Goal: Transaction & Acquisition: Purchase product/service

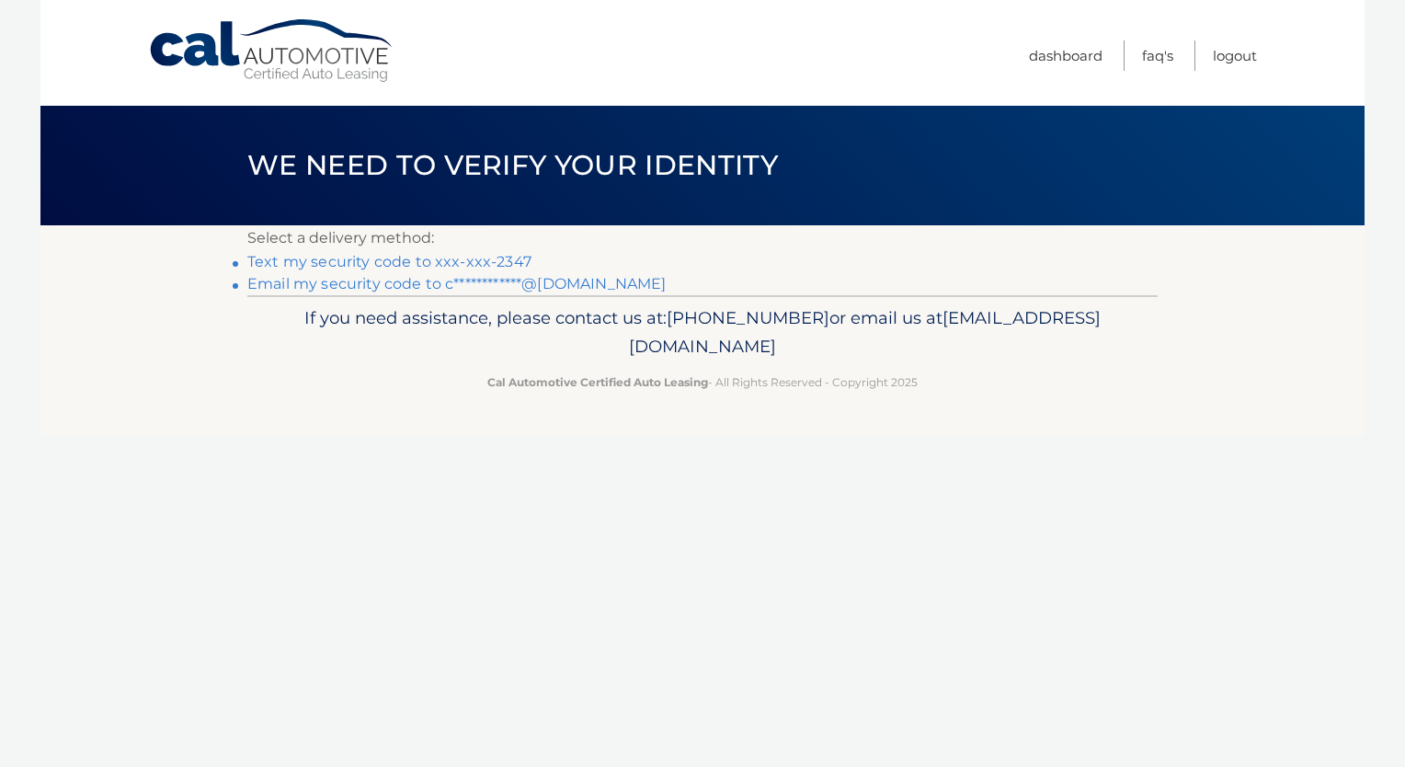
click at [425, 266] on link "Text my security code to xxx-xxx-2347" at bounding box center [389, 261] width 284 height 17
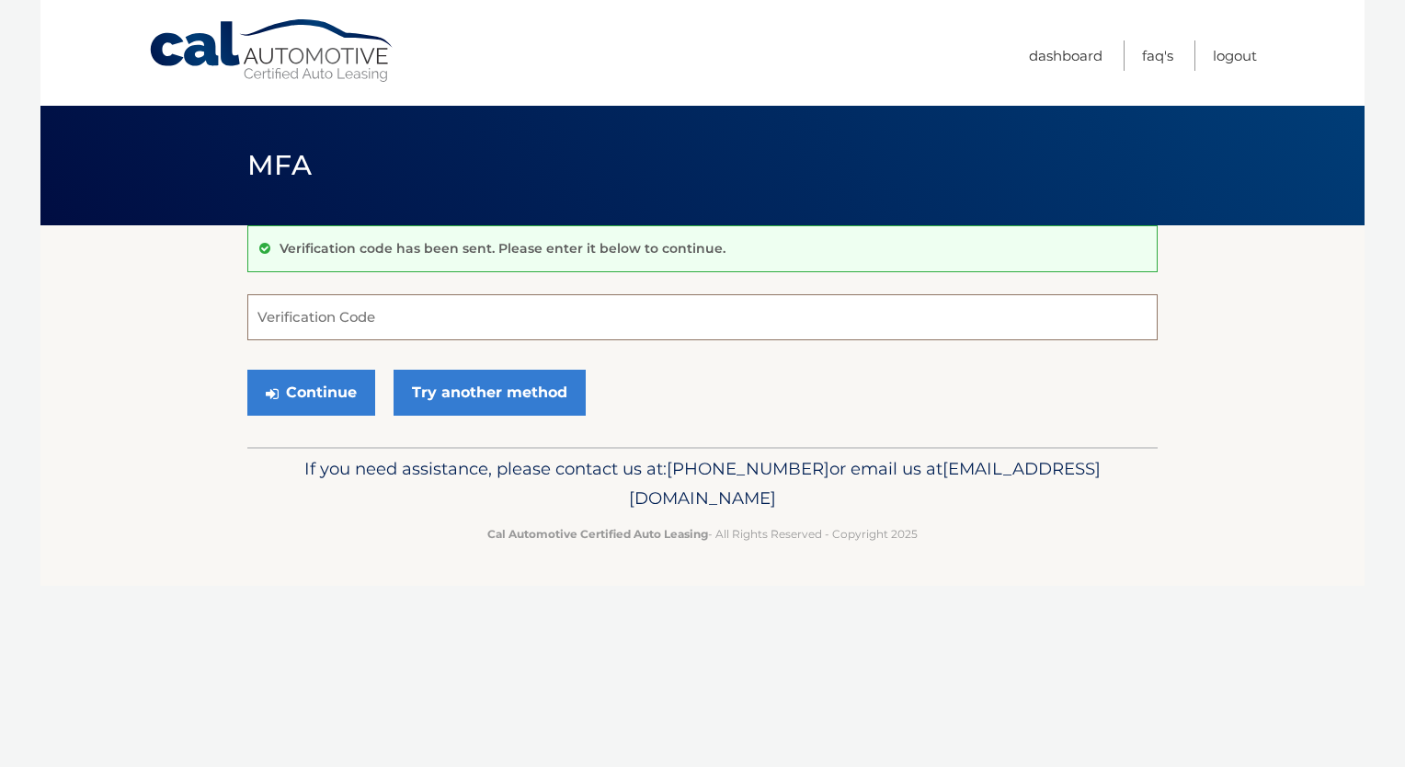
click at [284, 315] on input "Verification Code" at bounding box center [702, 317] width 910 height 46
type input "404100"
click at [350, 394] on button "Continue" at bounding box center [311, 393] width 128 height 46
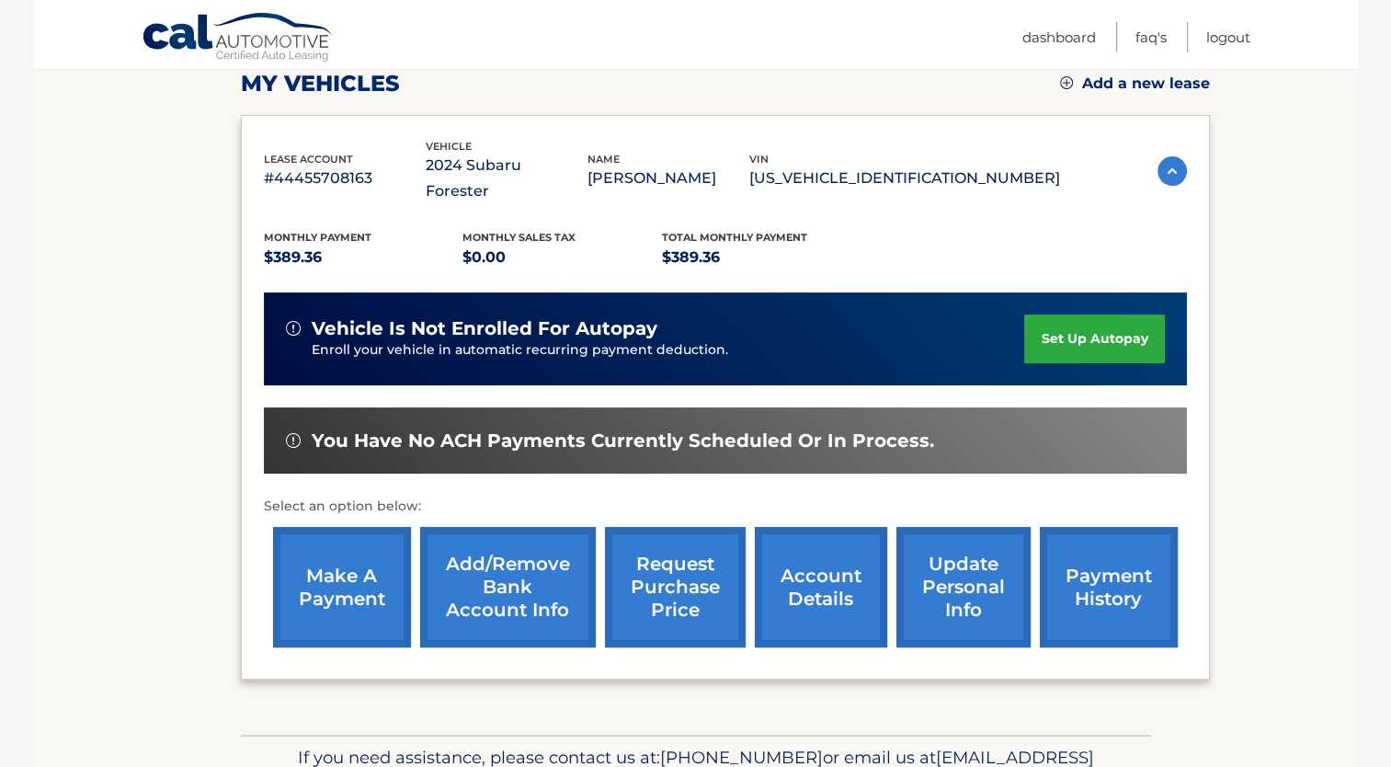
scroll to position [276, 0]
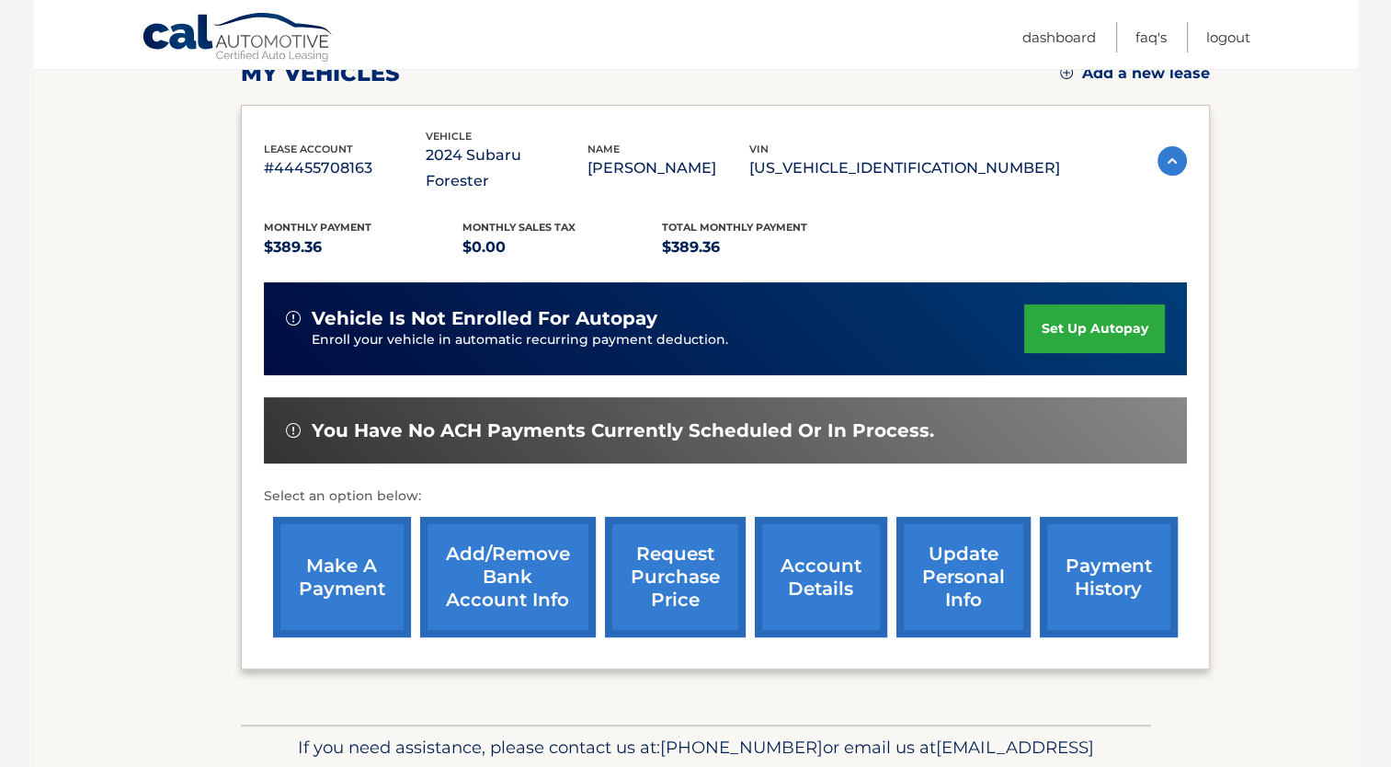
click at [831, 563] on link "account details" at bounding box center [821, 577] width 132 height 120
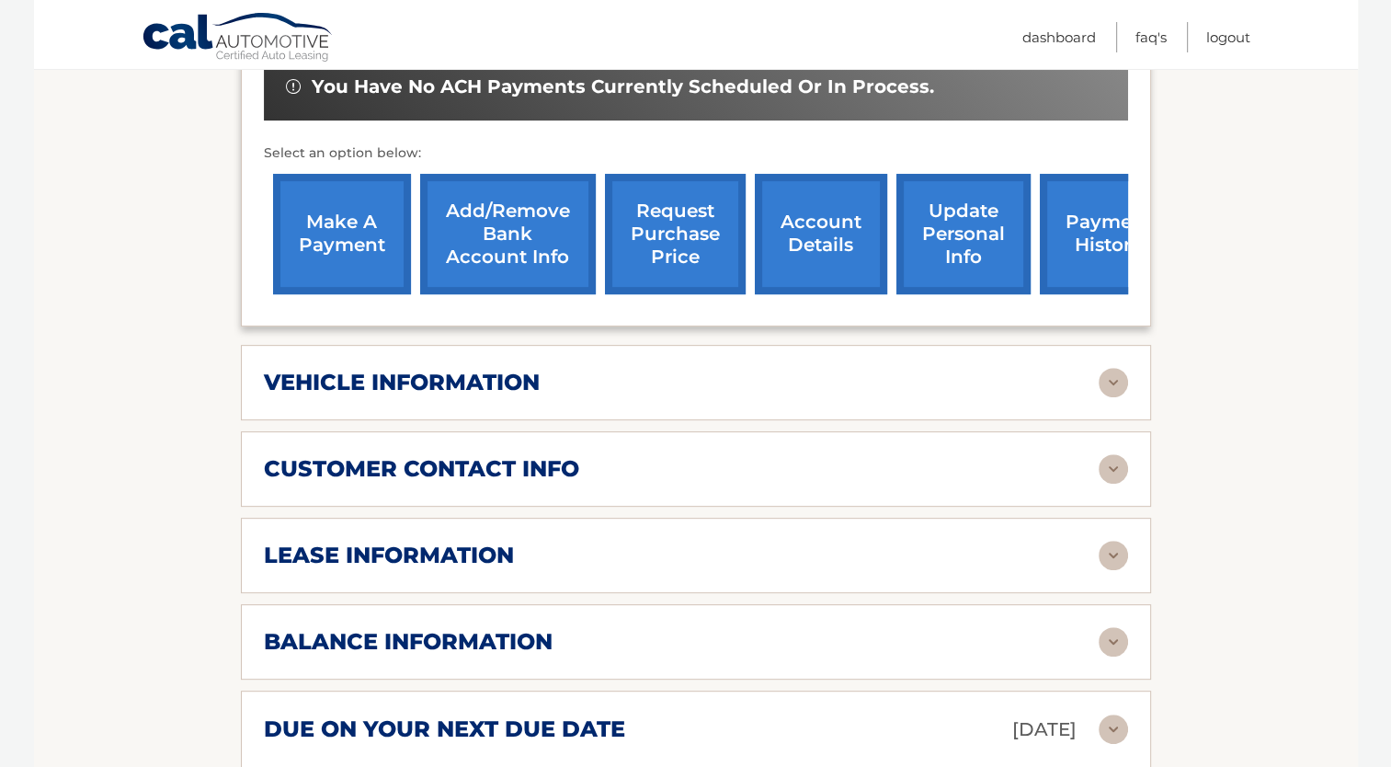
scroll to position [735, 0]
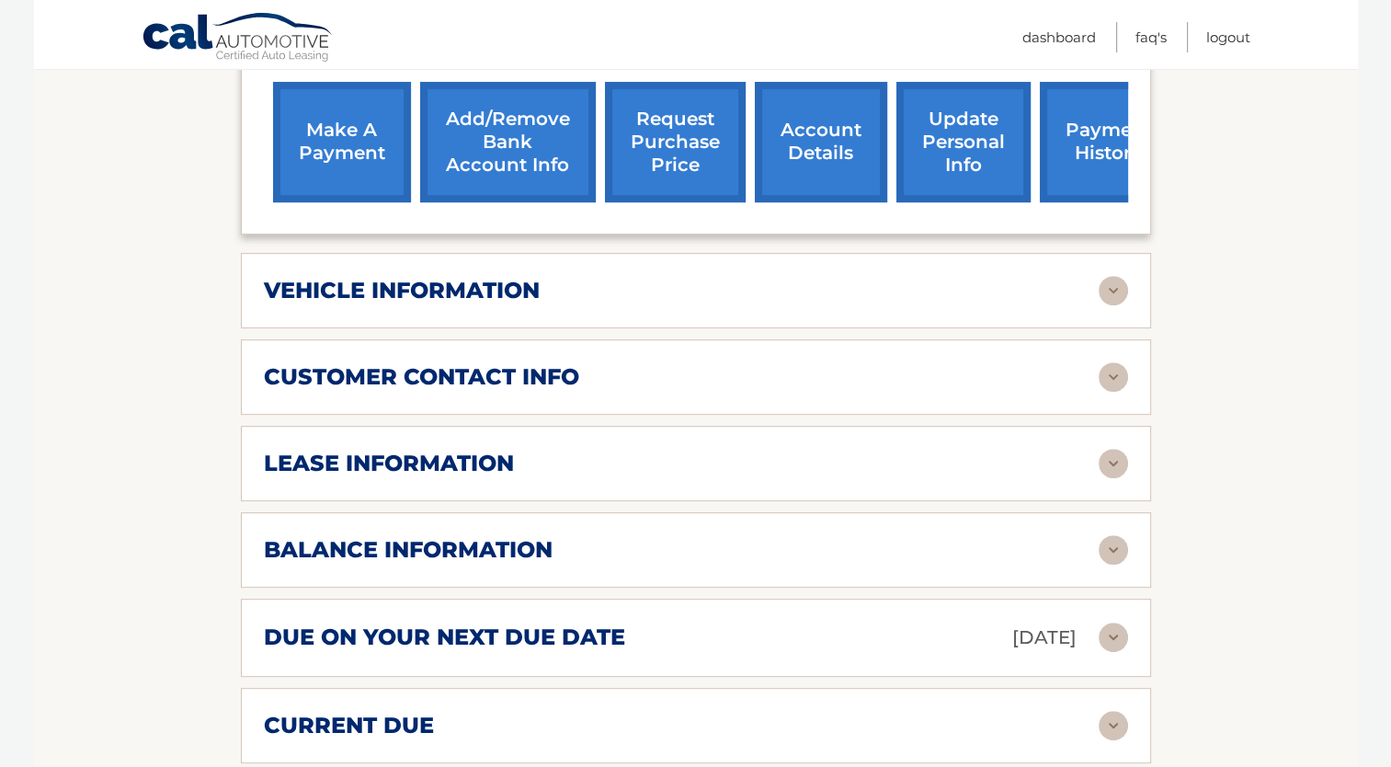
click at [1114, 622] on img at bounding box center [1112, 636] width 29 height 29
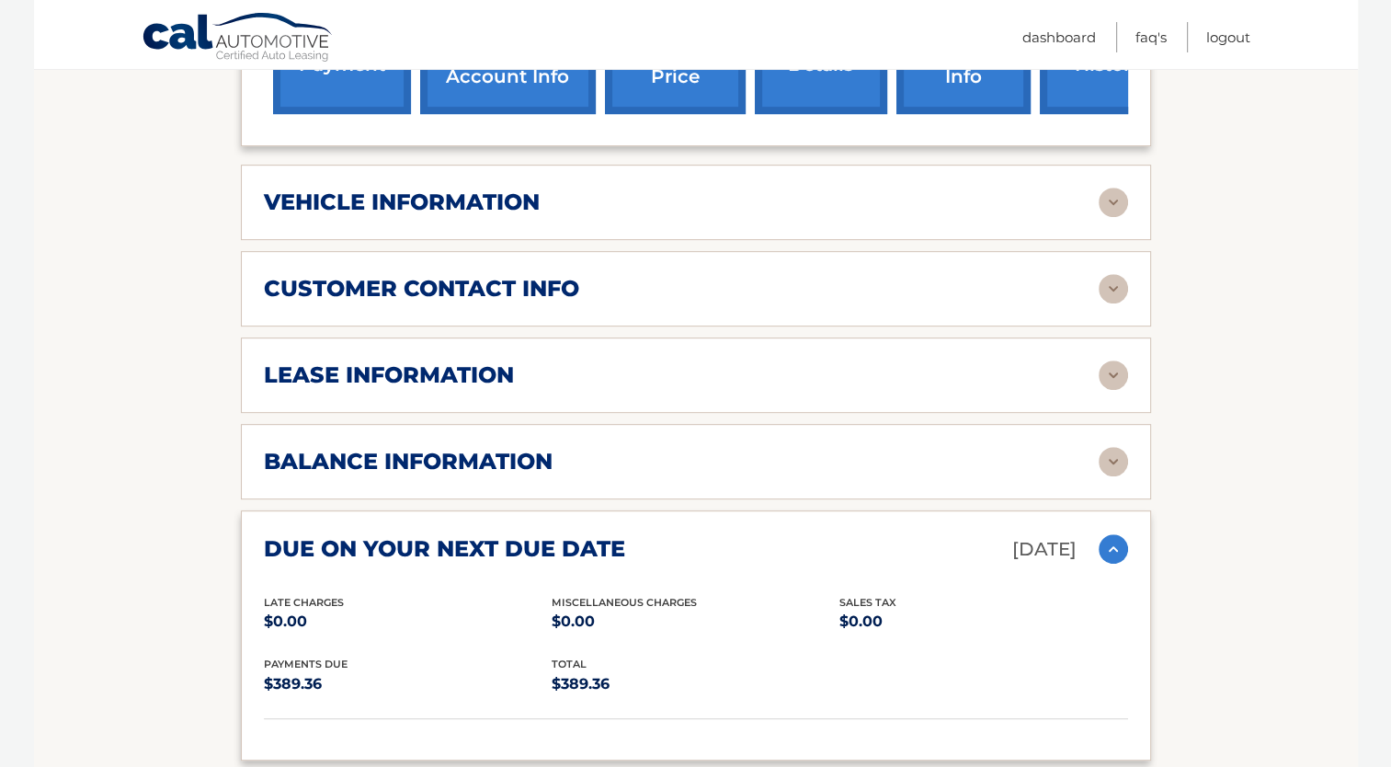
scroll to position [919, 0]
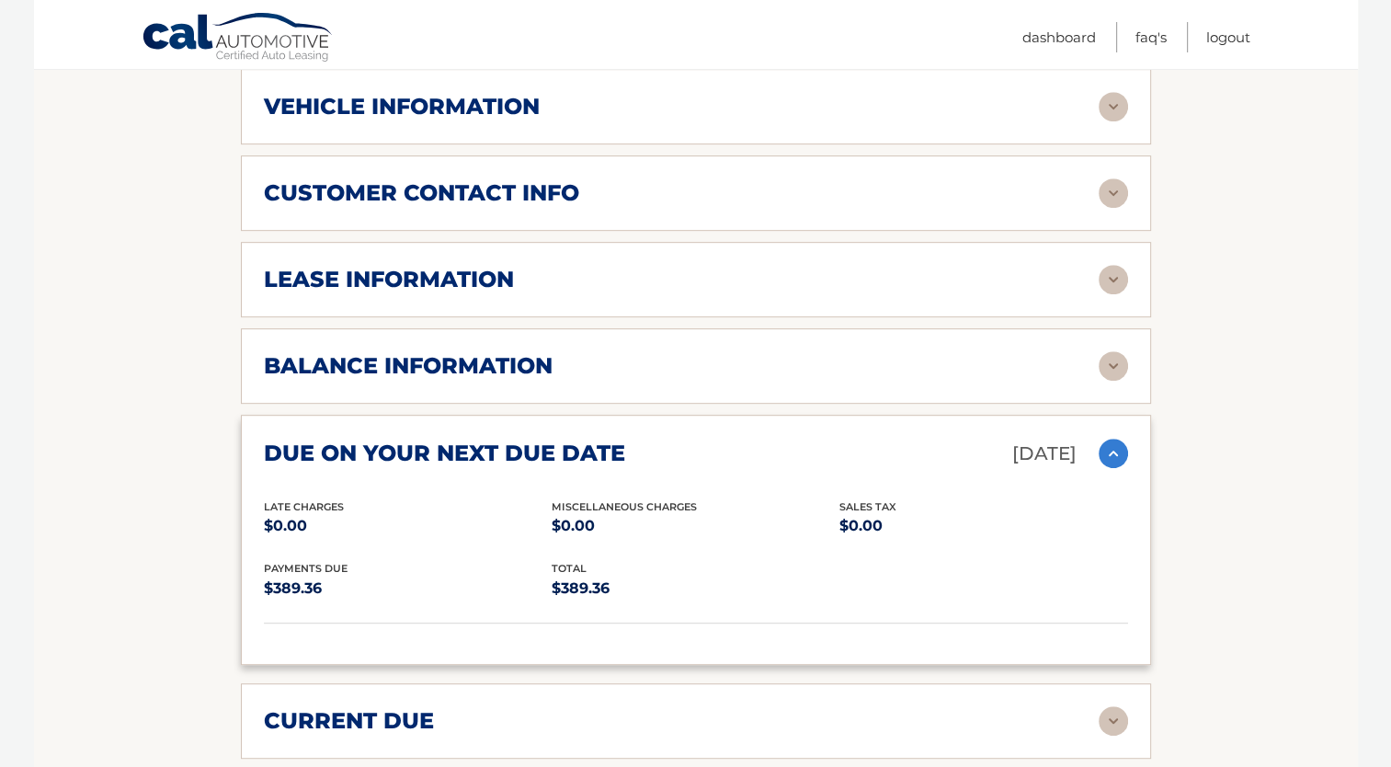
click at [1104, 438] on img at bounding box center [1112, 452] width 29 height 29
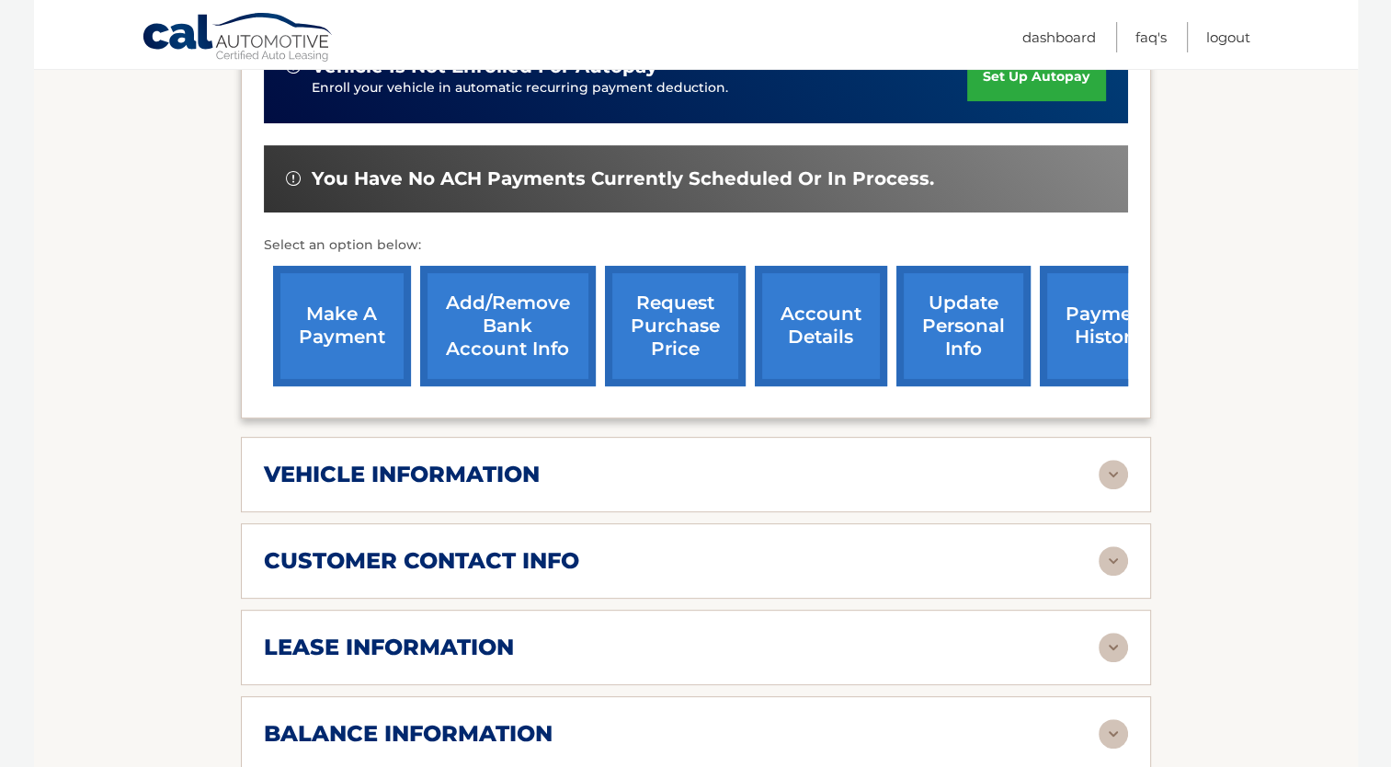
scroll to position [552, 0]
click at [370, 307] on link "make a payment" at bounding box center [342, 326] width 138 height 120
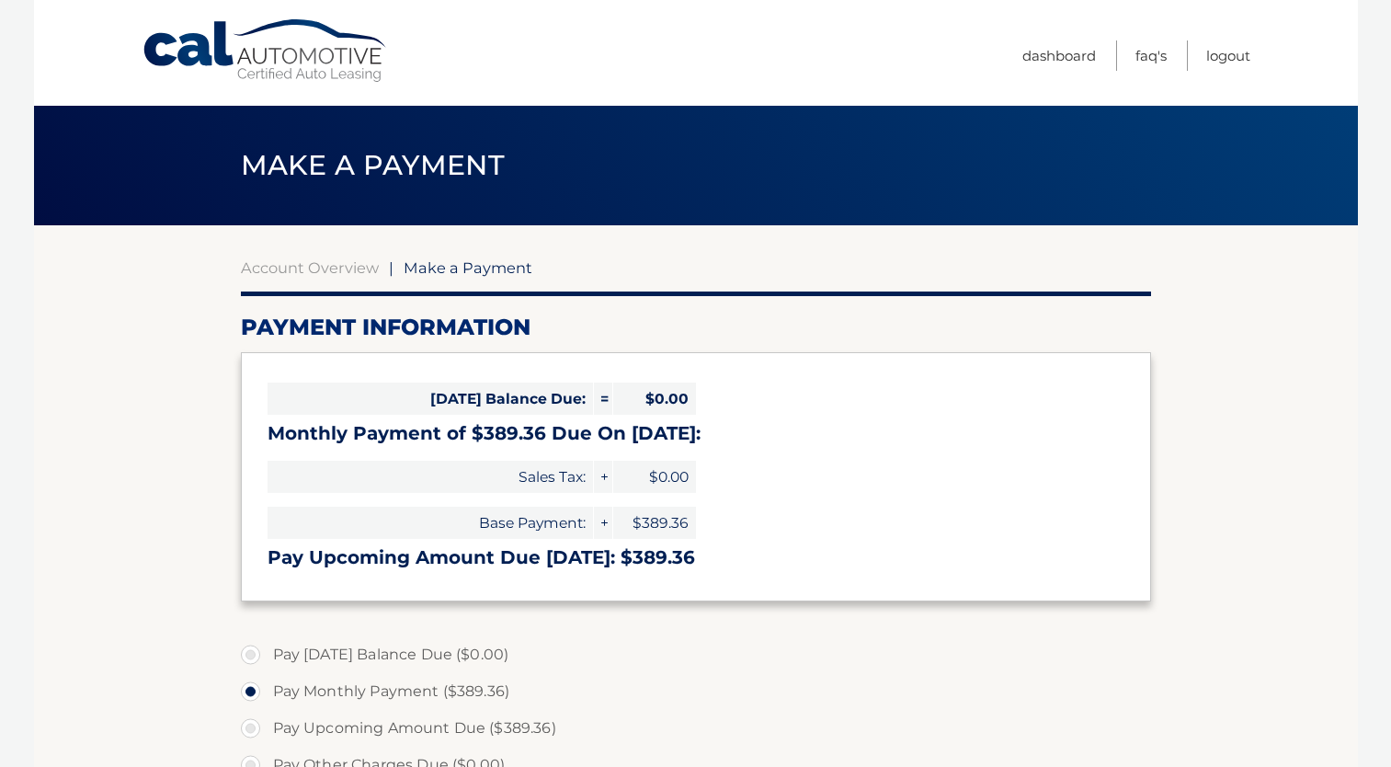
select select "ODkwZDdlM2YtZTgyMC00MzRiLTk2YzUtNGRlZWQ2OTViMjk2"
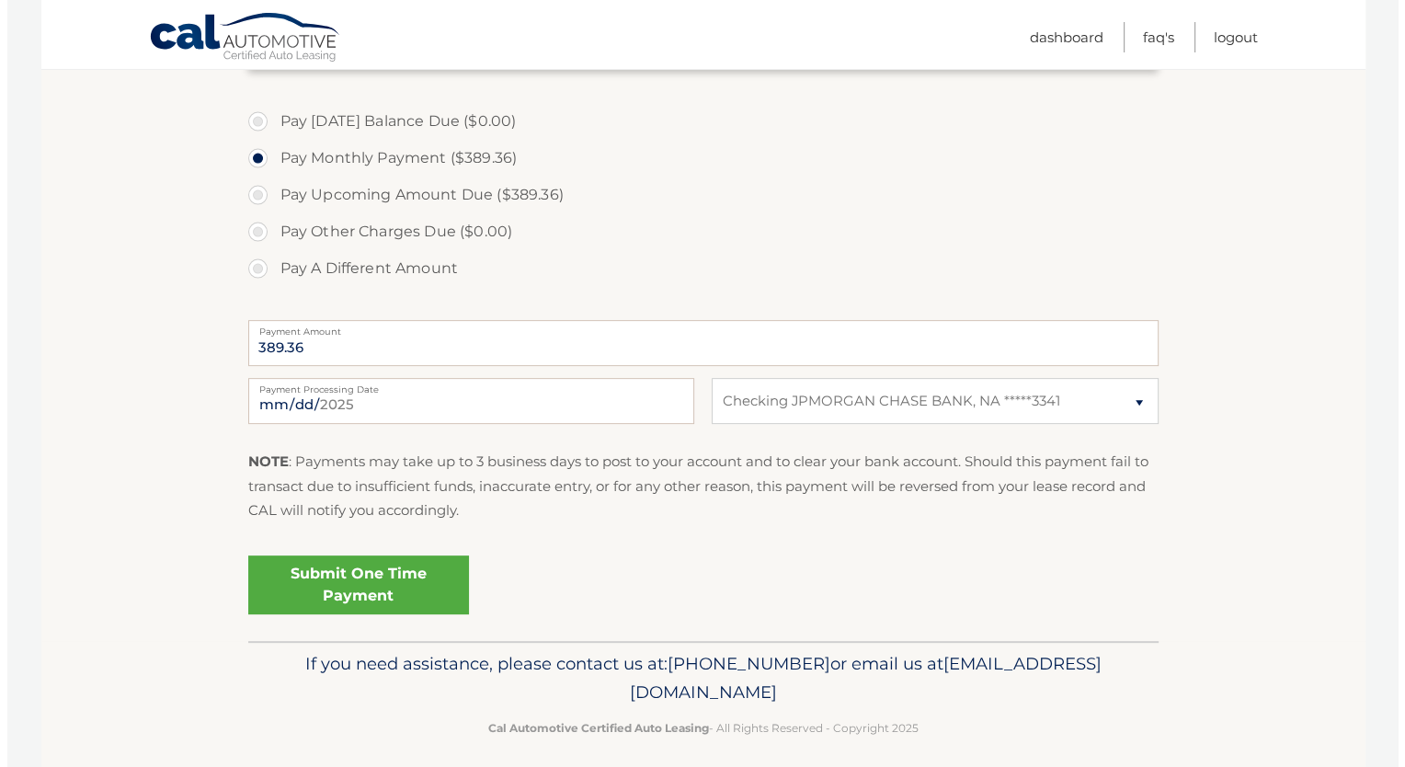
scroll to position [545, 0]
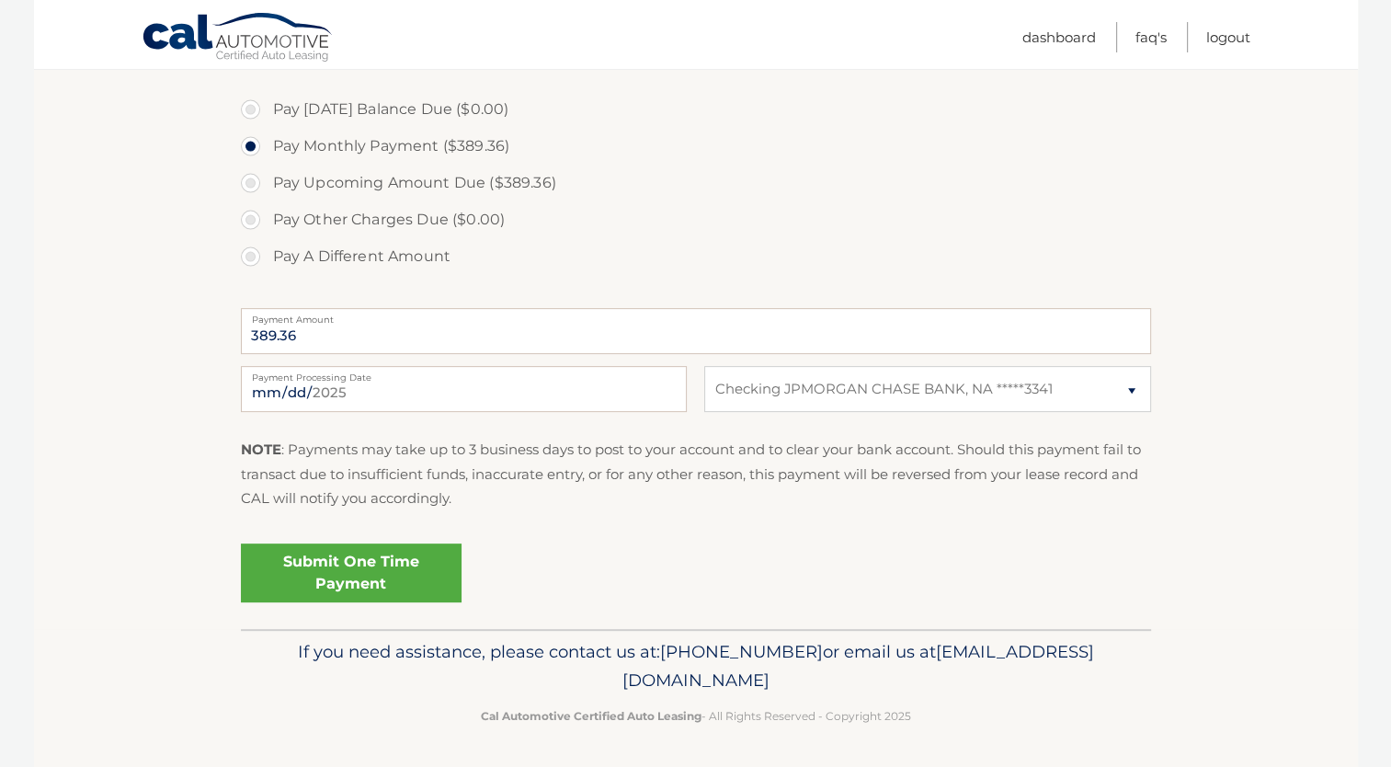
click at [372, 580] on link "Submit One Time Payment" at bounding box center [351, 572] width 221 height 59
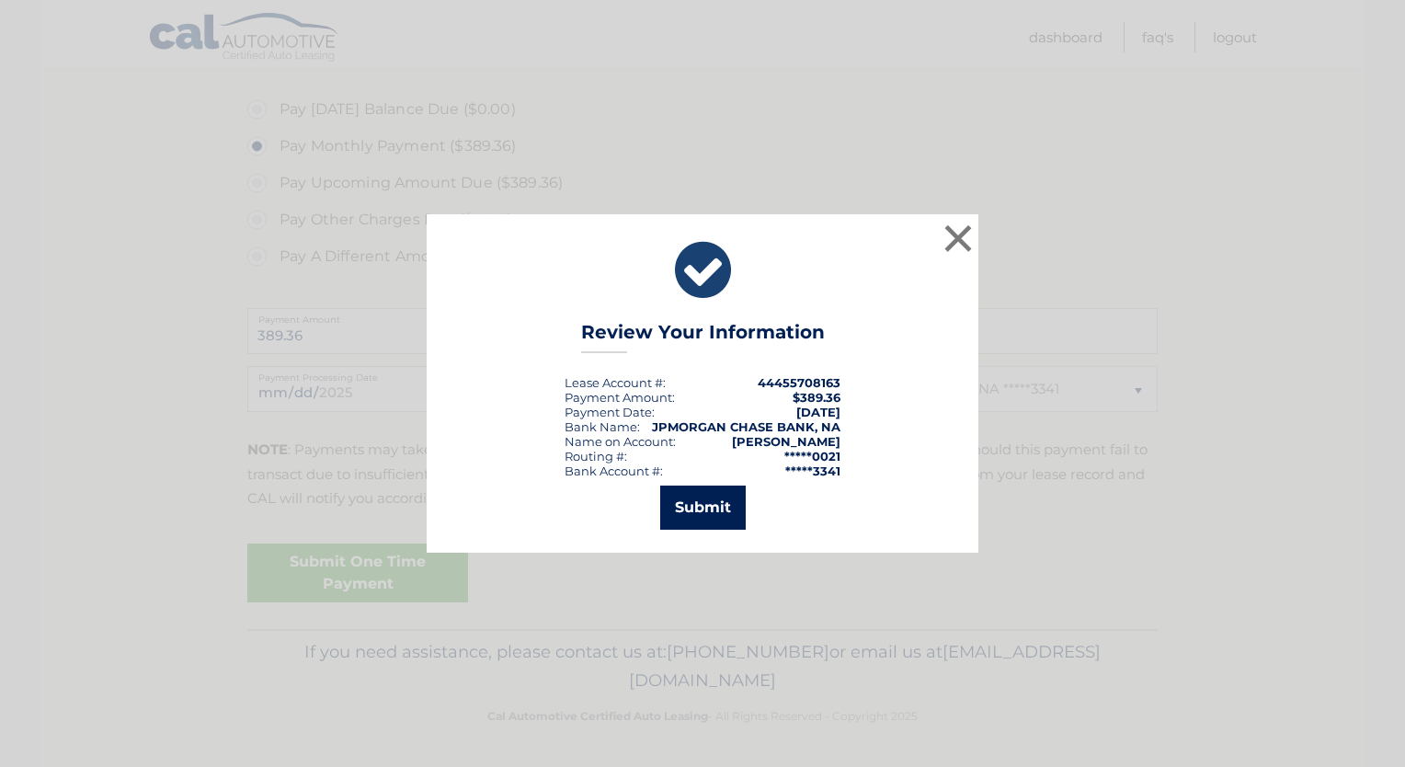
click at [702, 519] on button "Submit" at bounding box center [702, 507] width 85 height 44
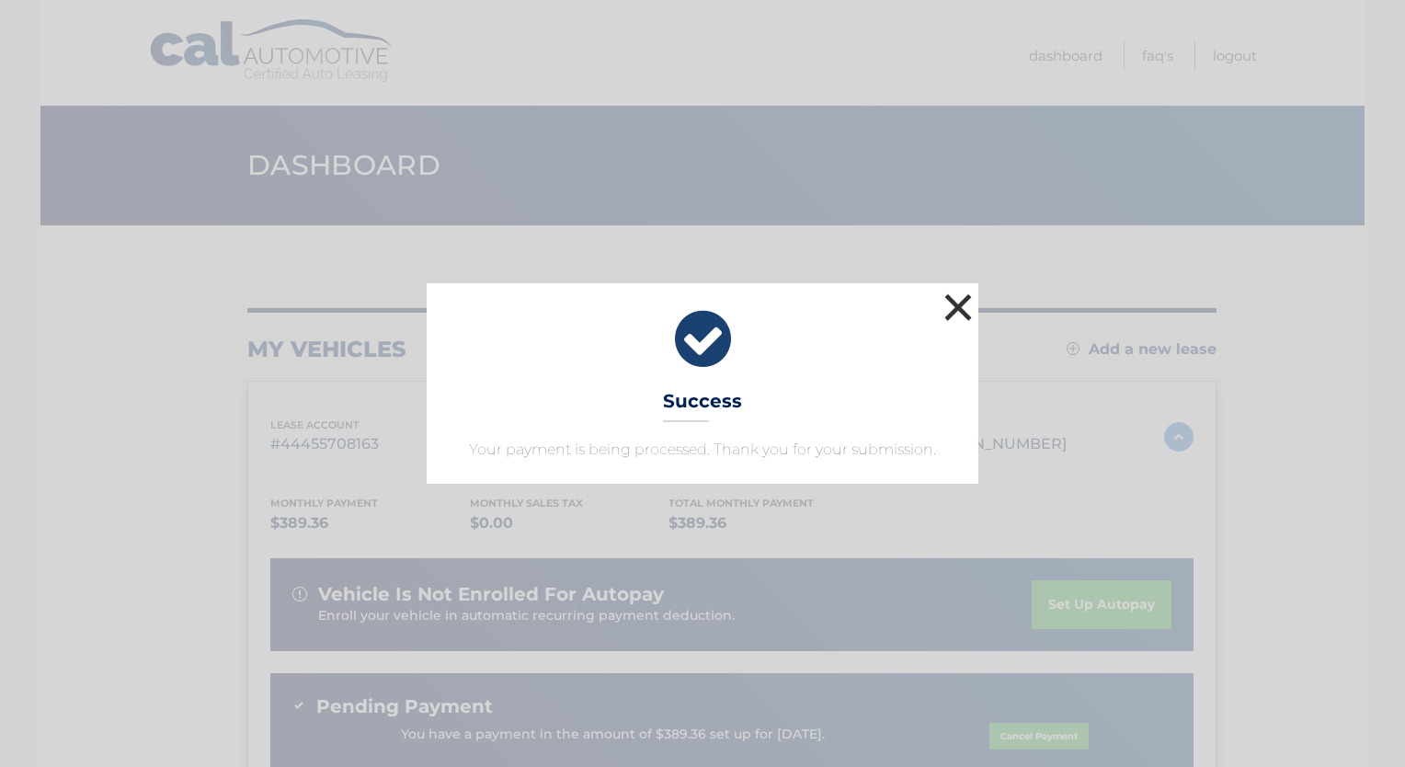
click at [960, 307] on button "×" at bounding box center [957, 307] width 37 height 37
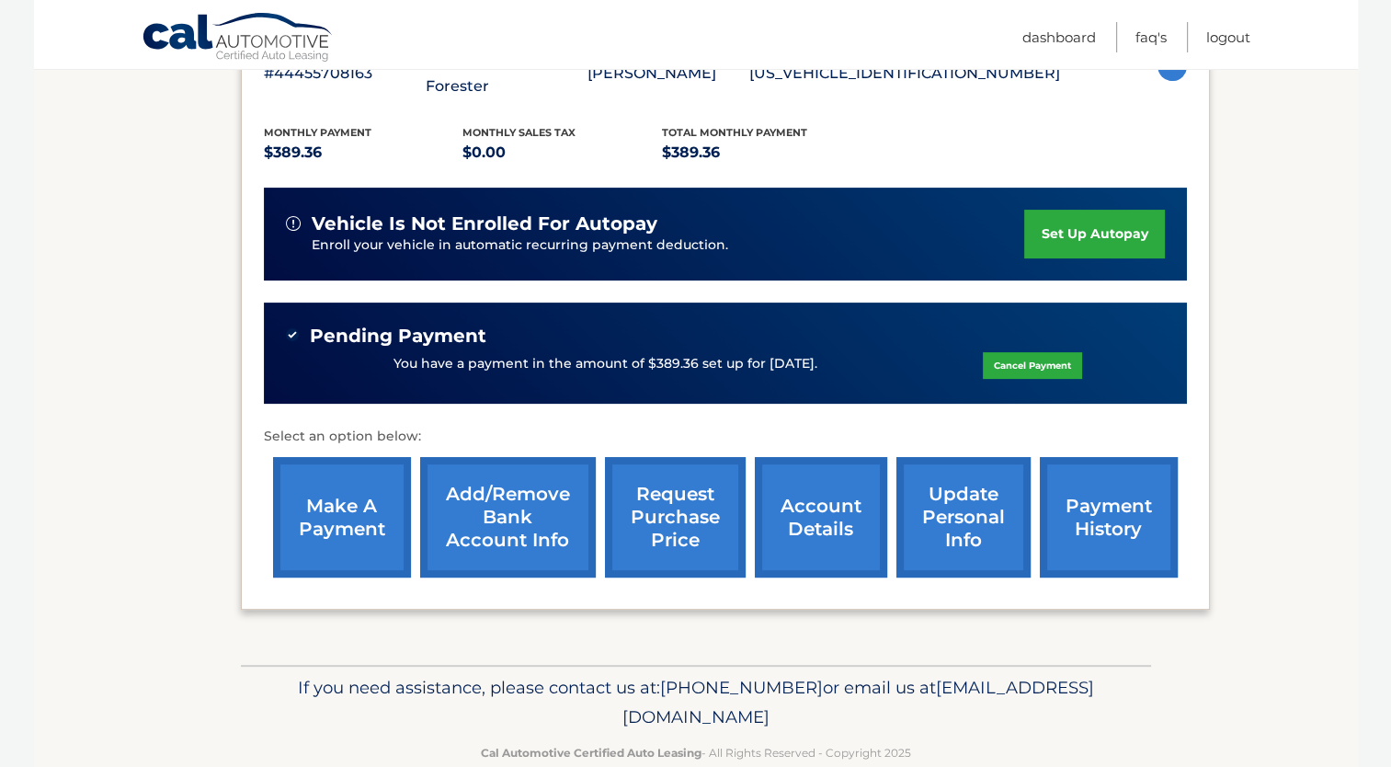
scroll to position [379, 0]
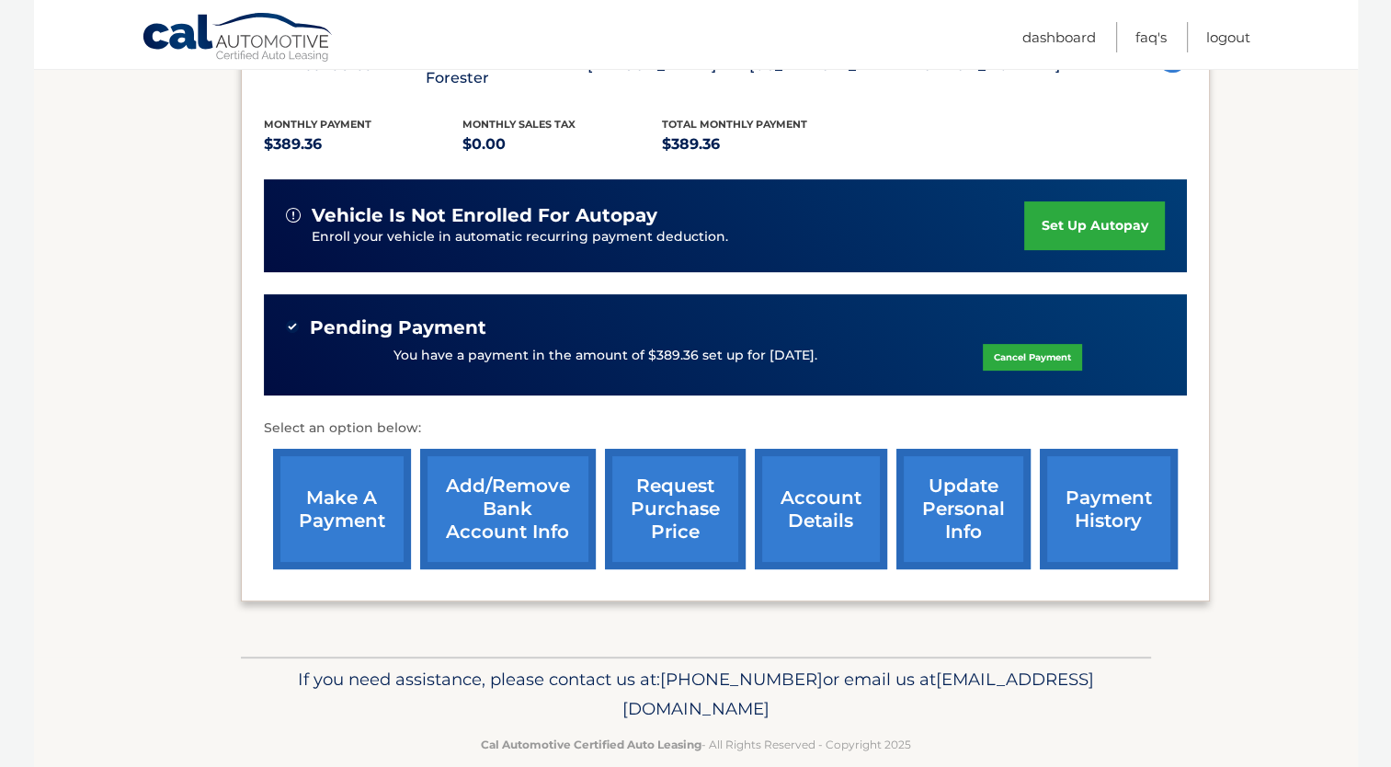
click at [811, 491] on link "account details" at bounding box center [821, 509] width 132 height 120
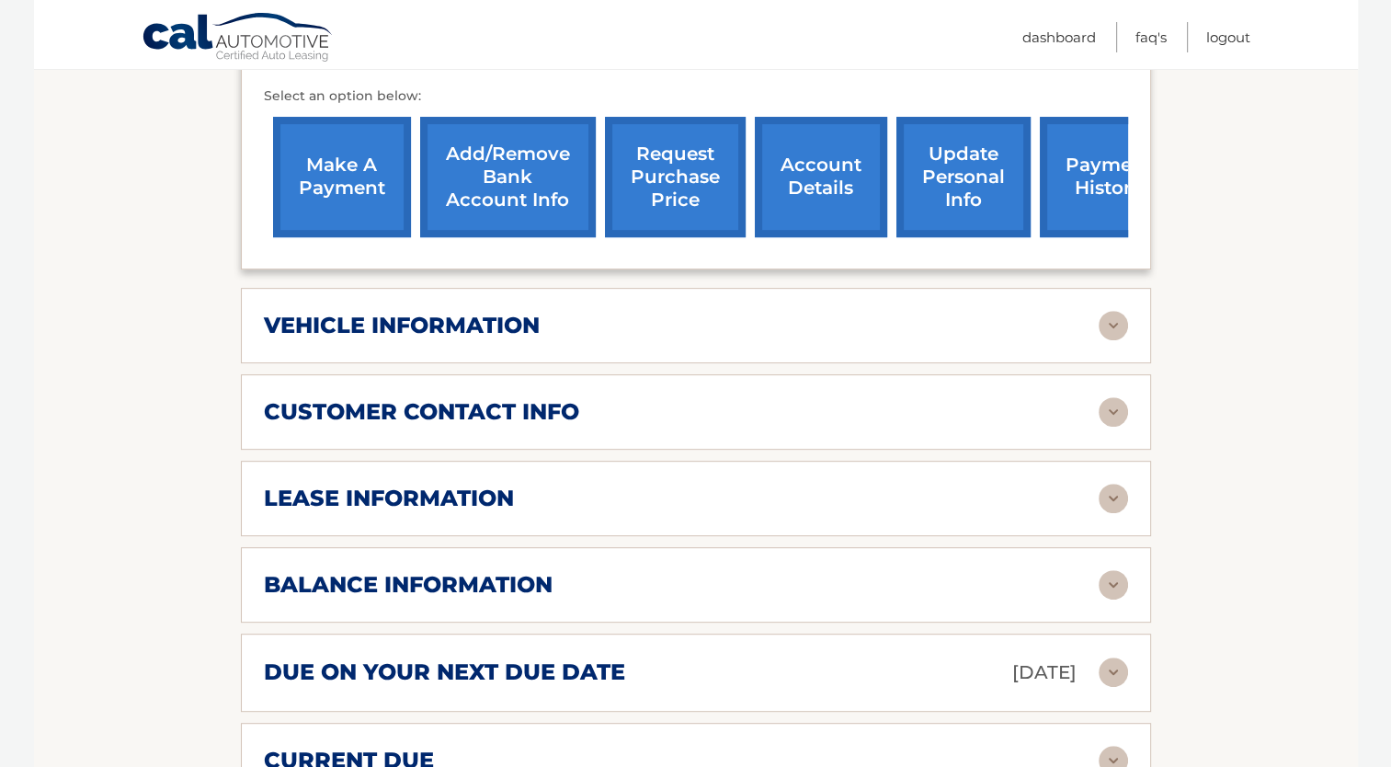
scroll to position [919, 0]
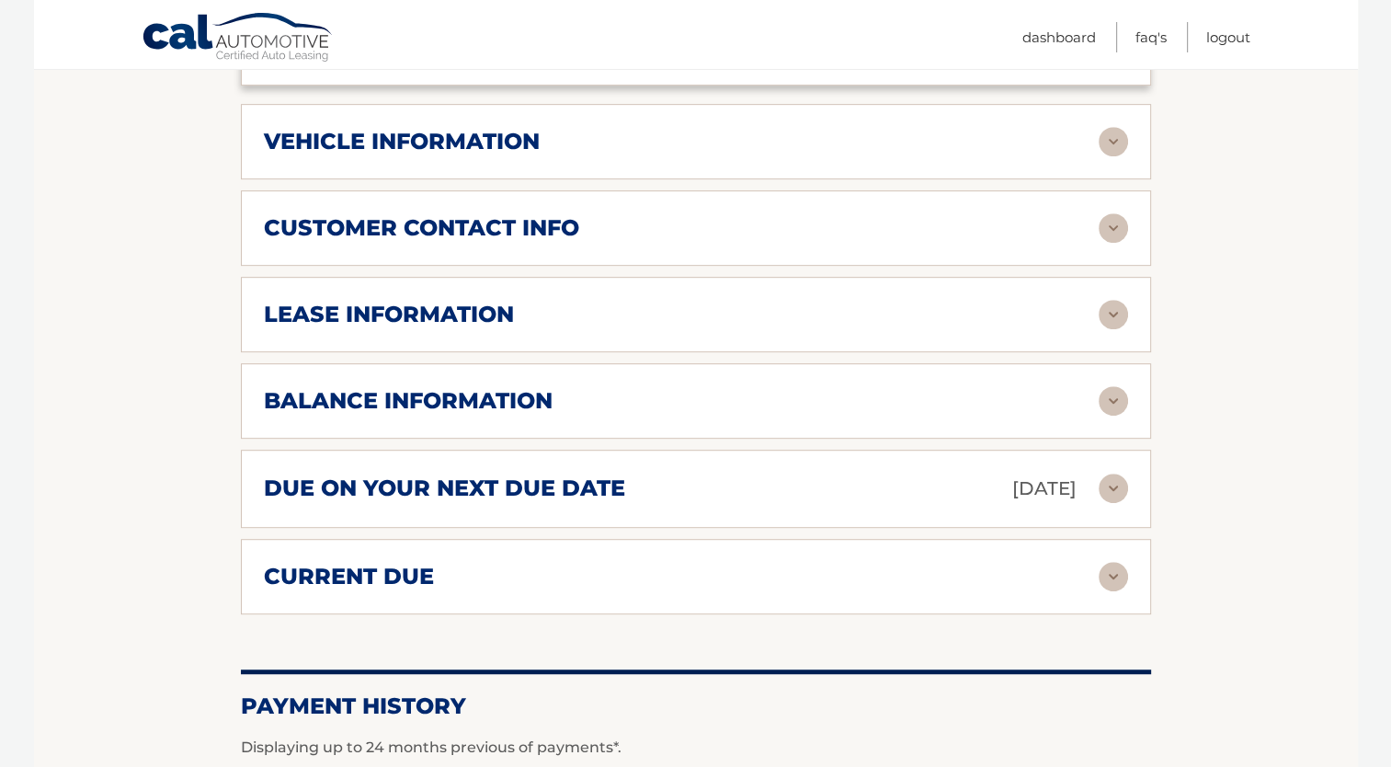
click at [1113, 473] on img at bounding box center [1112, 487] width 29 height 29
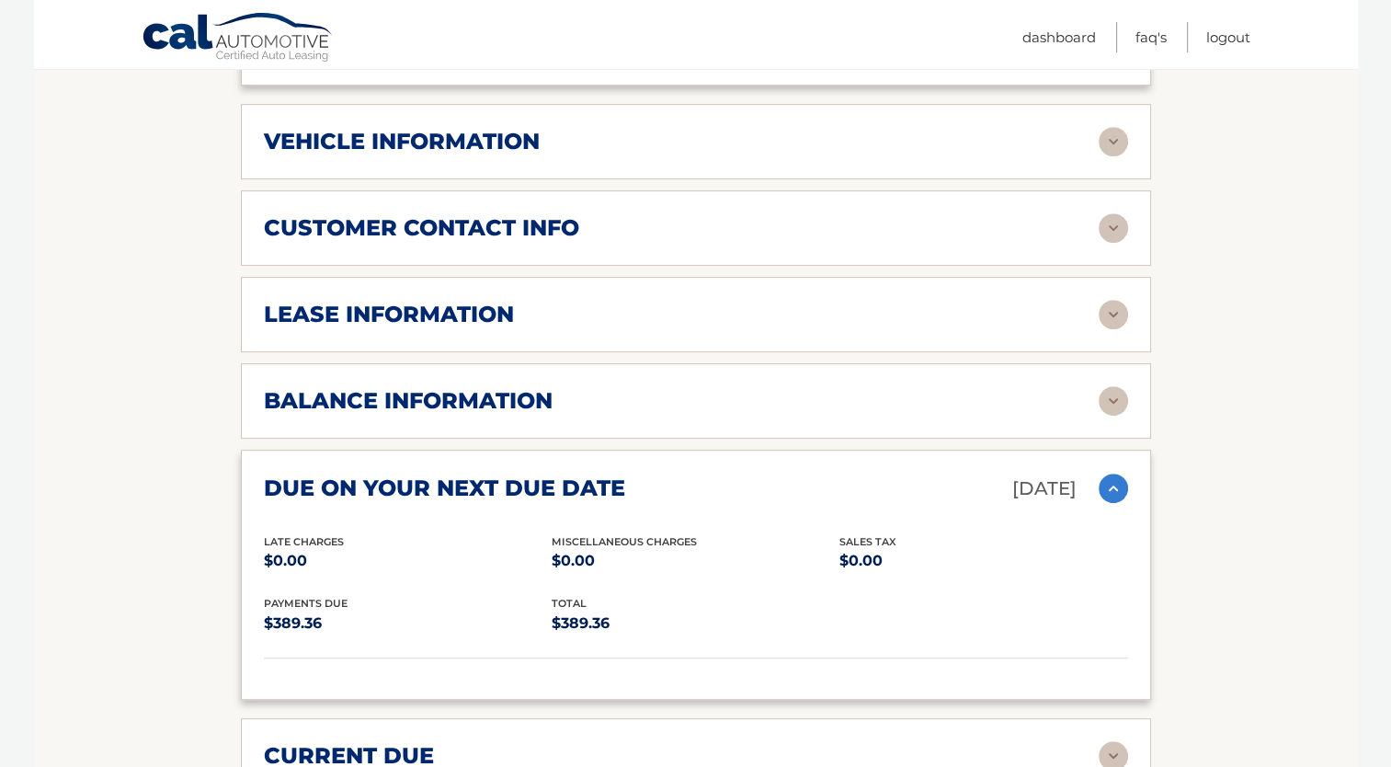
click at [1113, 473] on img at bounding box center [1112, 487] width 29 height 29
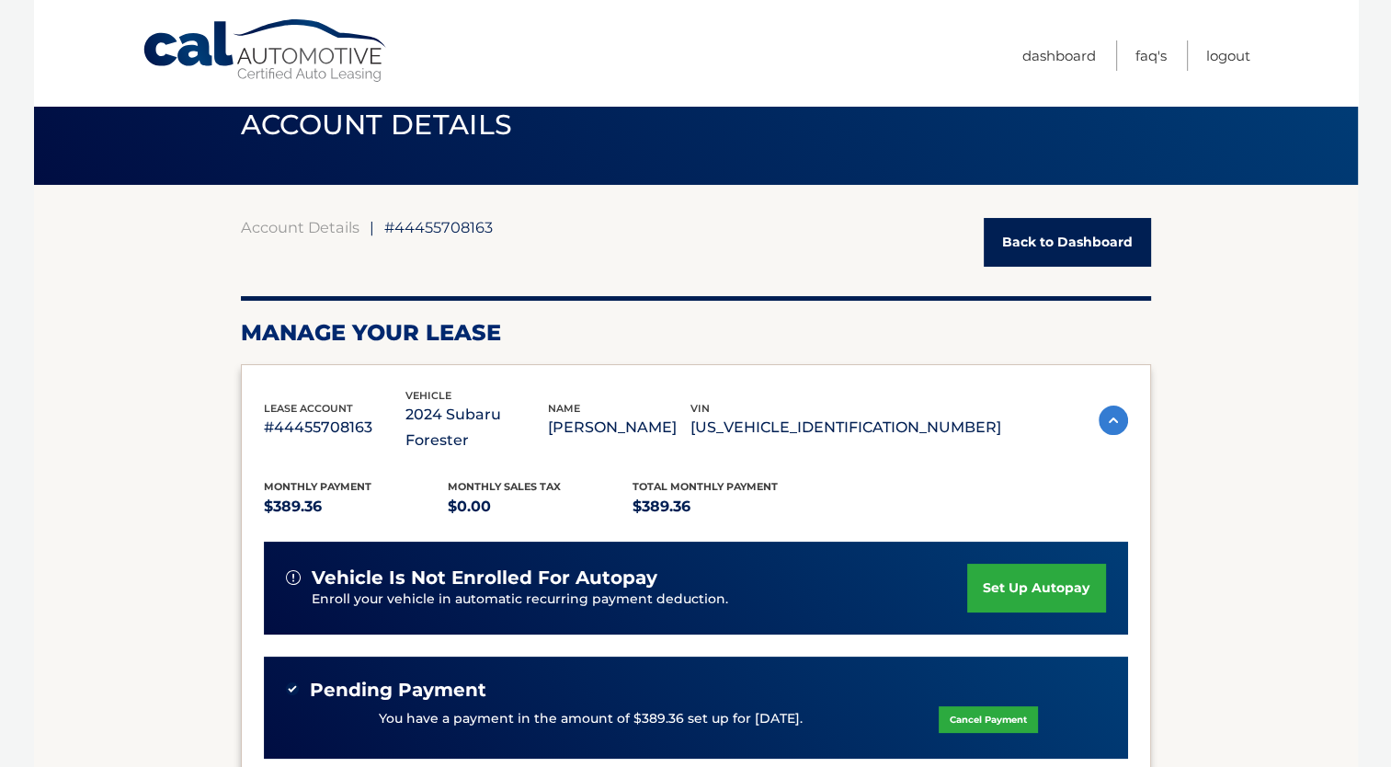
scroll to position [0, 0]
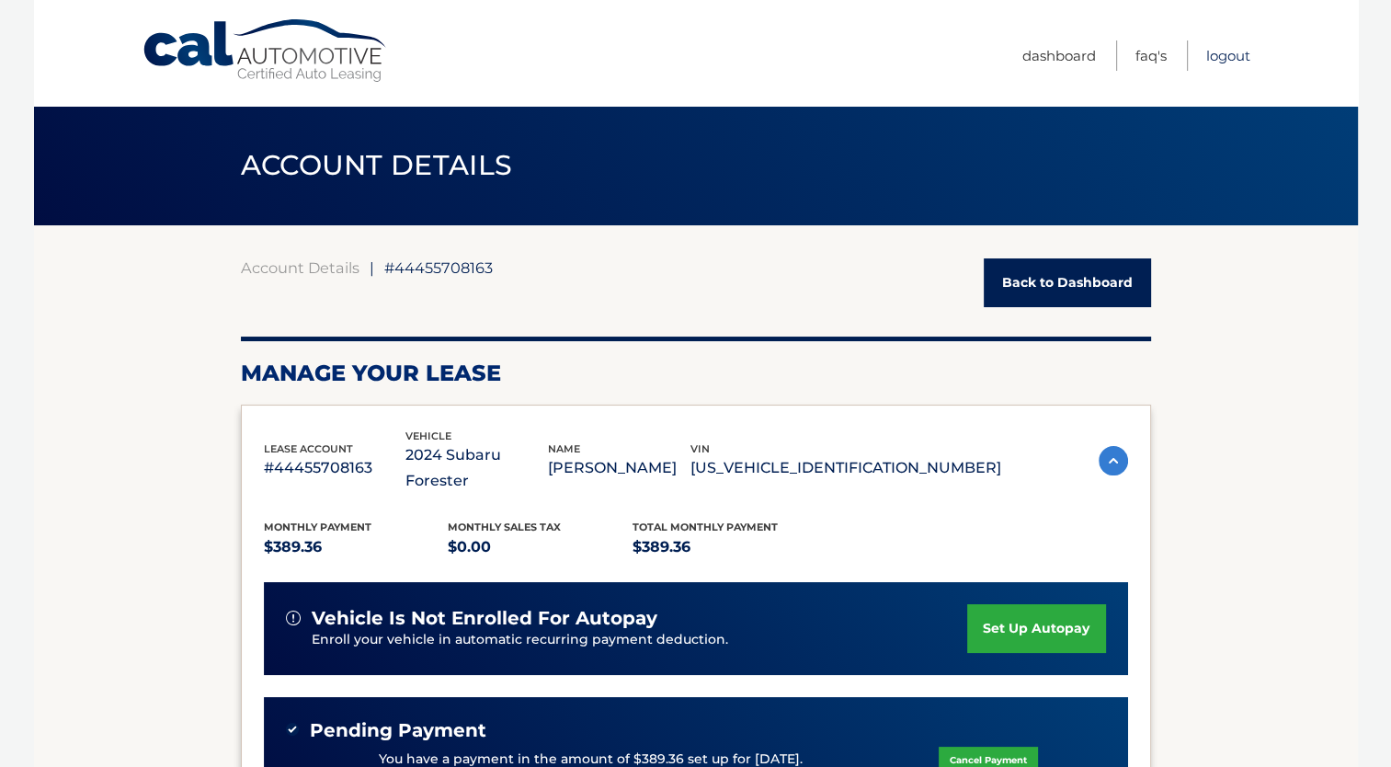
click at [1235, 50] on link "Logout" at bounding box center [1228, 55] width 44 height 30
